Goal: Task Accomplishment & Management: Manage account settings

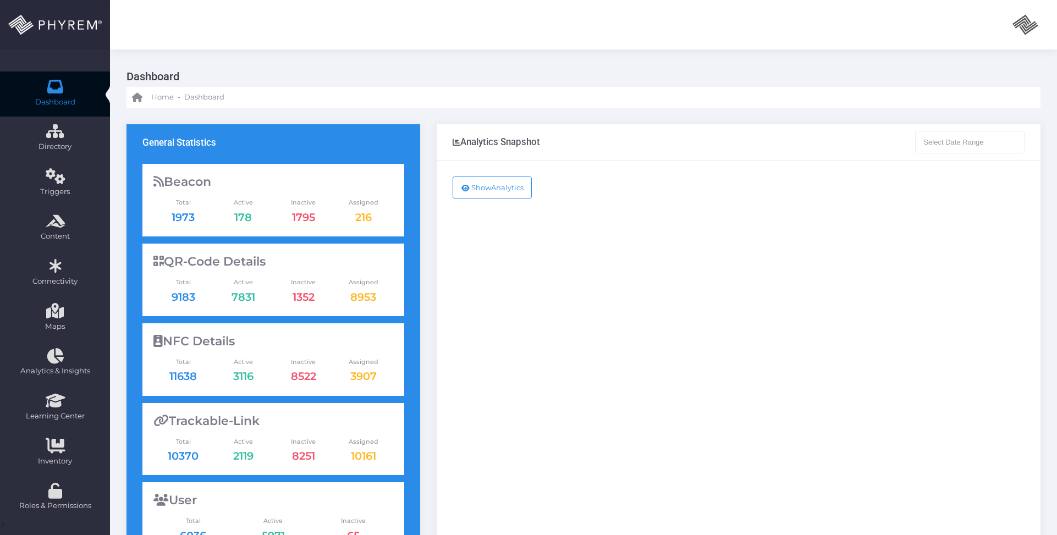
type input "[DATE] - [DATE]"
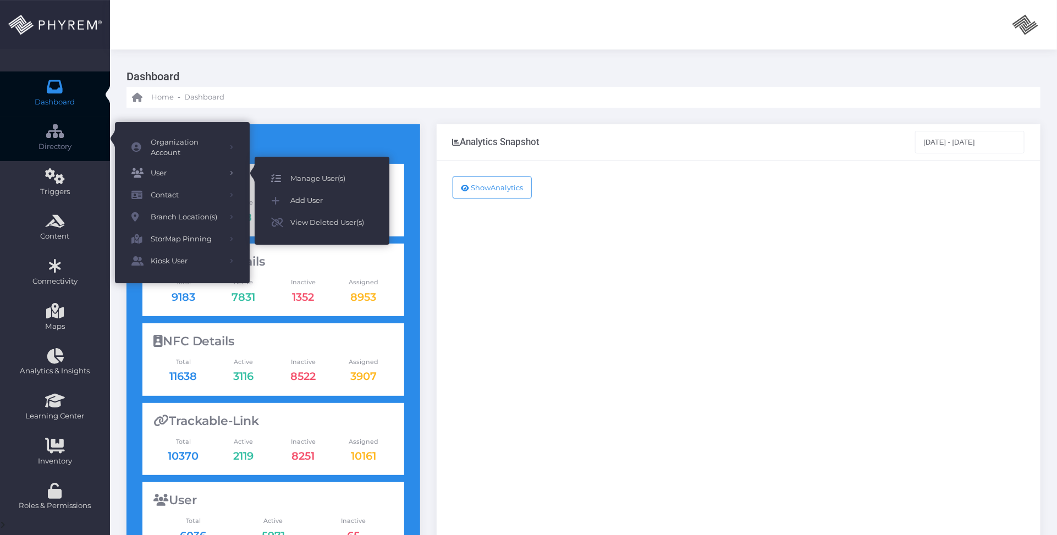
click at [302, 174] on span "Manage User(s)" at bounding box center [331, 179] width 82 height 14
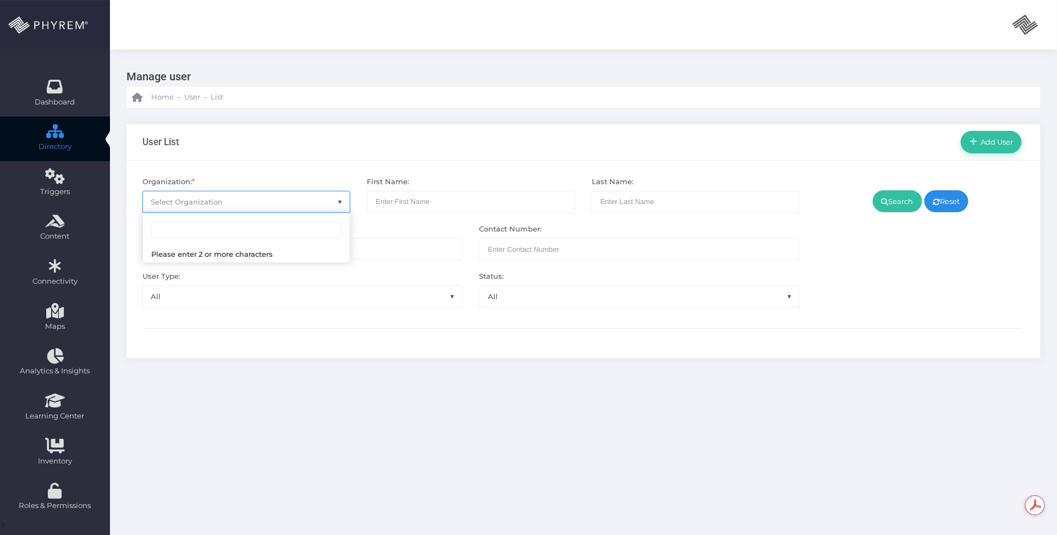
click at [265, 205] on span "Select Organization" at bounding box center [246, 201] width 207 height 21
type input "m"
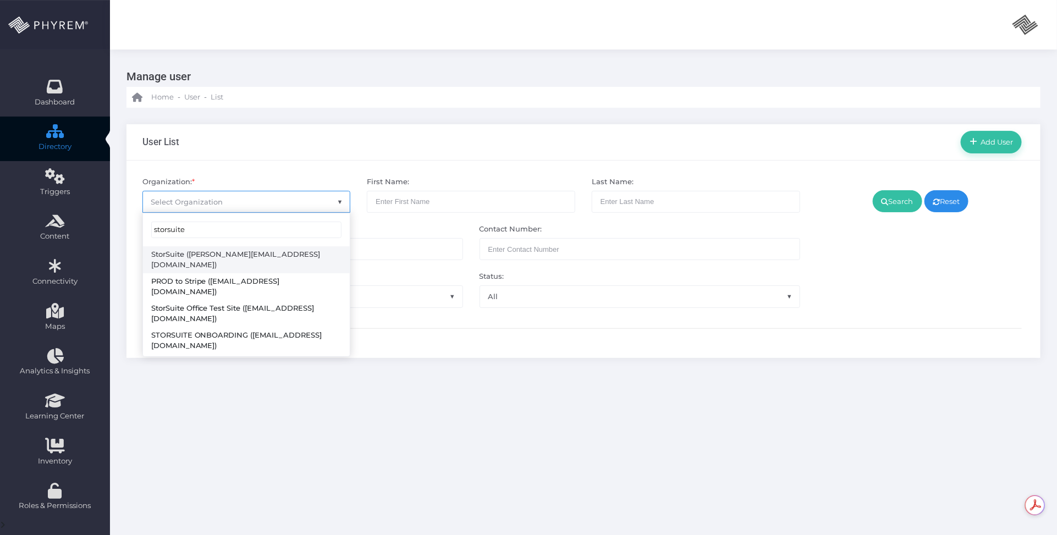
type input "storsuite"
select select "4794"
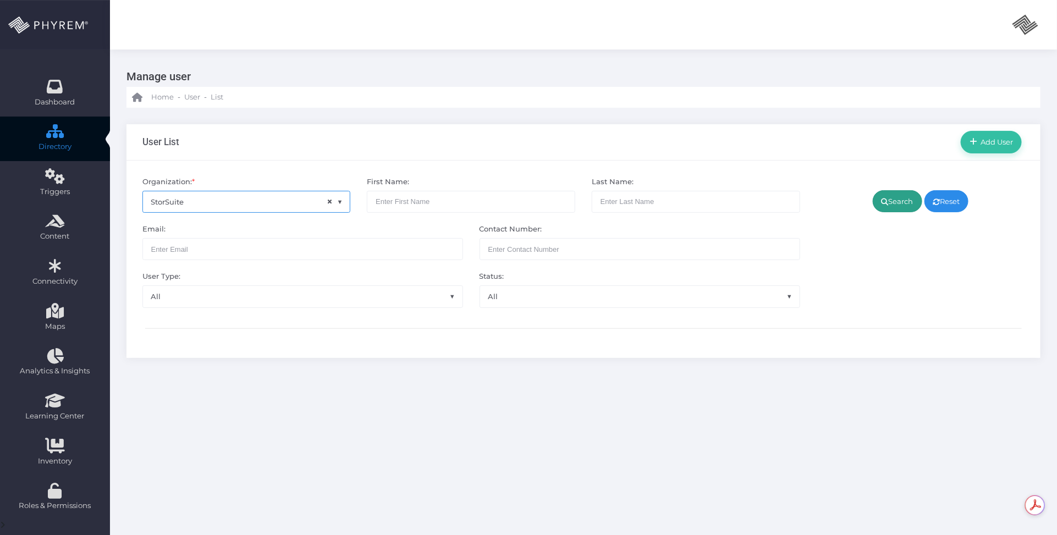
click at [900, 199] on link "Search" at bounding box center [896, 201] width 49 height 22
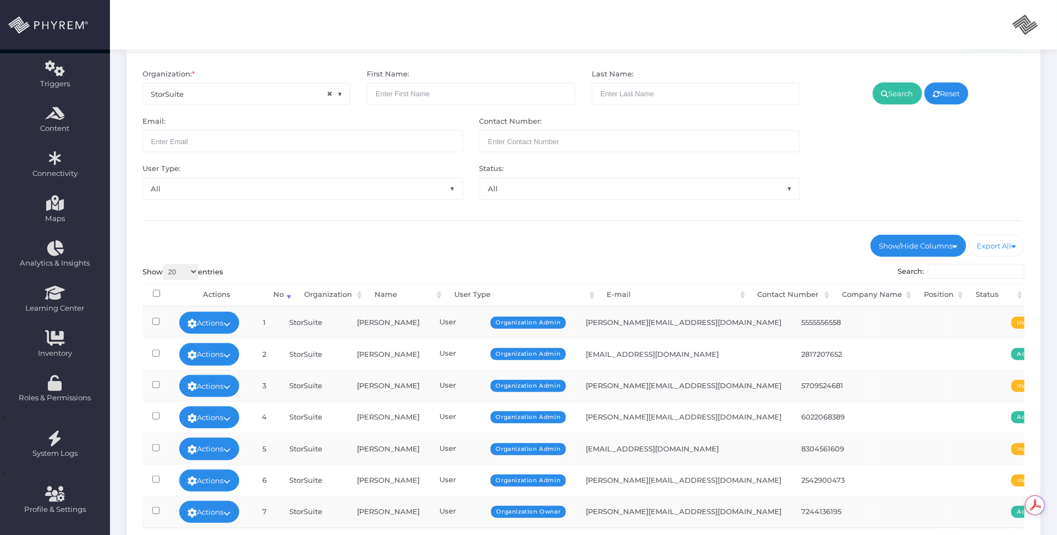
scroll to position [223, 0]
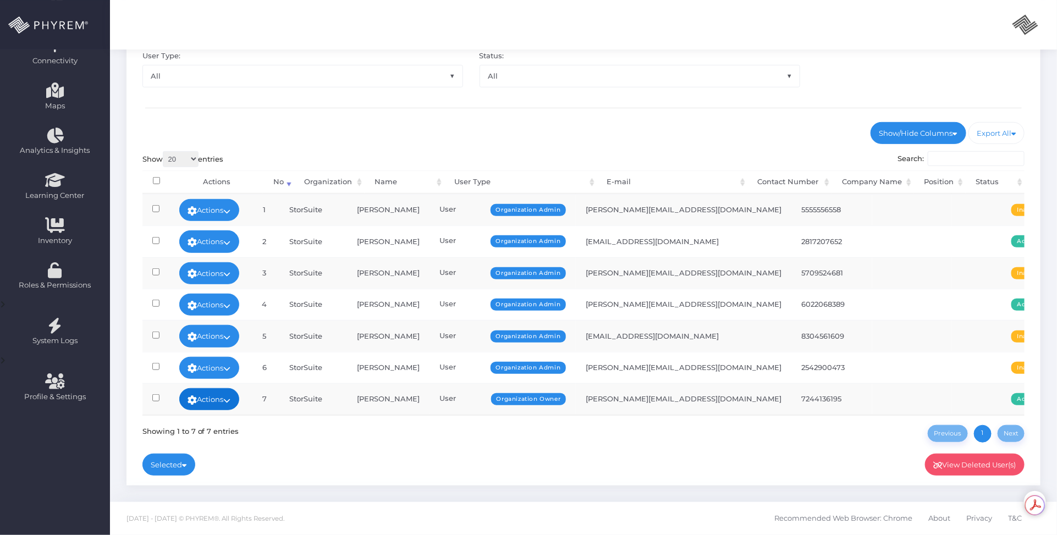
click at [240, 394] on link "Actions" at bounding box center [209, 399] width 60 height 22
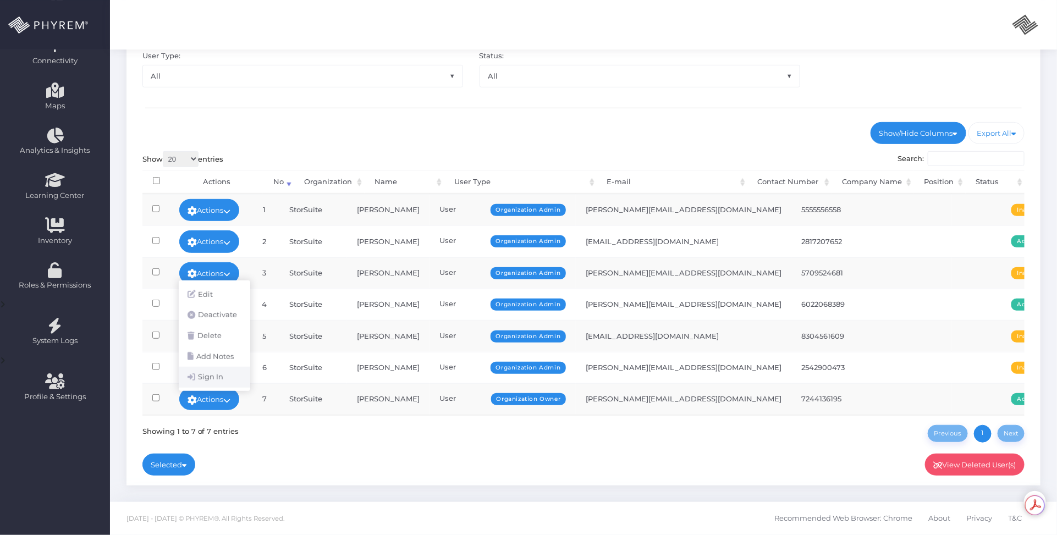
click at [228, 375] on link "Sign In" at bounding box center [214, 377] width 71 height 21
